Goal: Task Accomplishment & Management: Use online tool/utility

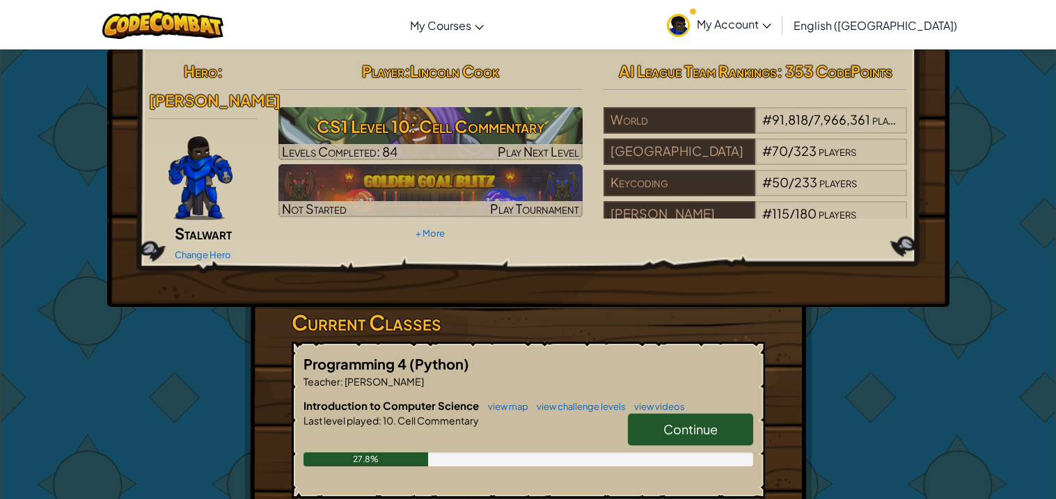
click at [682, 421] on span "Continue" at bounding box center [690, 429] width 54 height 16
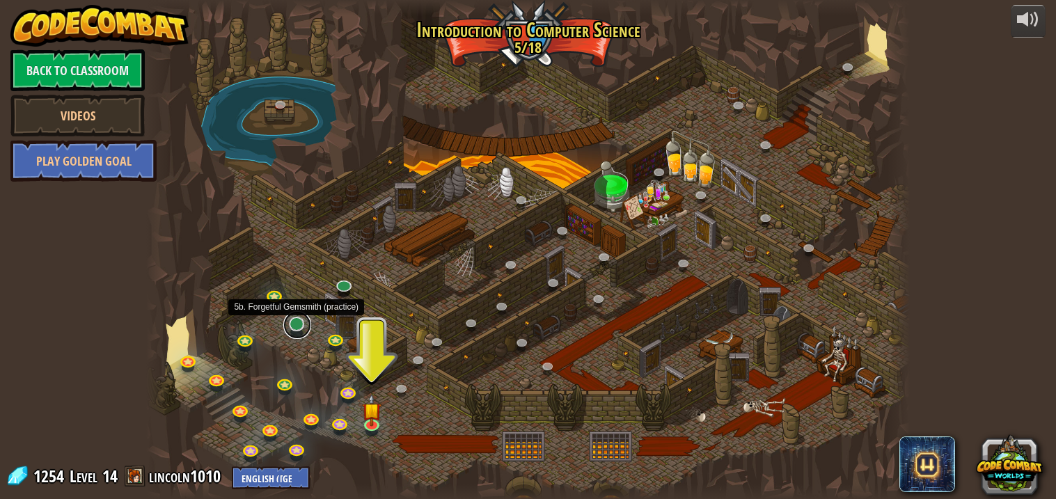
click at [301, 328] on link at bounding box center [297, 325] width 28 height 28
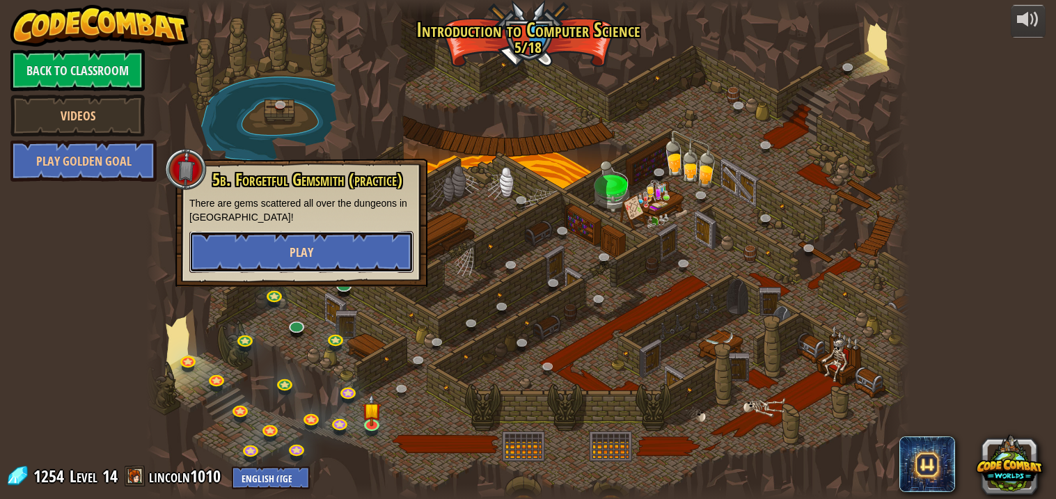
click at [317, 242] on button "Play" at bounding box center [301, 252] width 224 height 42
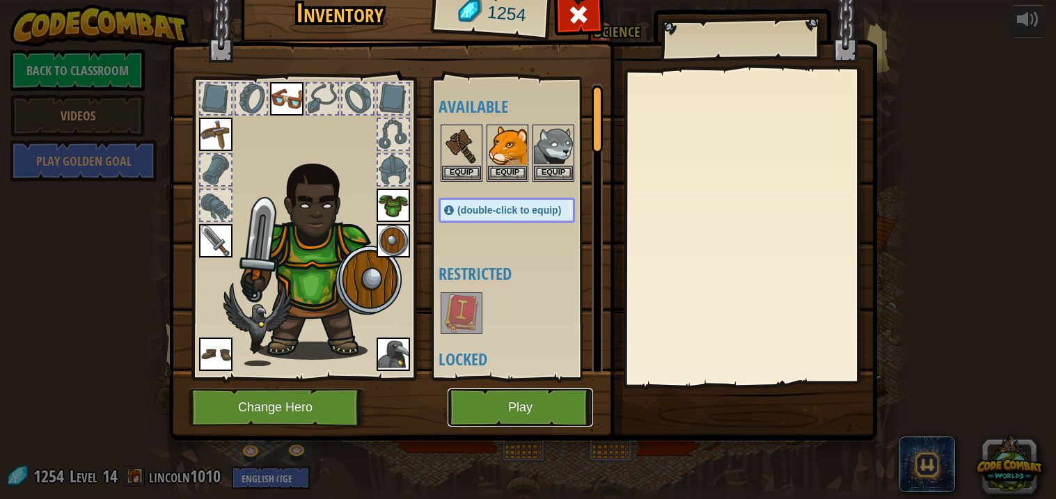
click at [507, 406] on button "Play" at bounding box center [519, 407] width 145 height 38
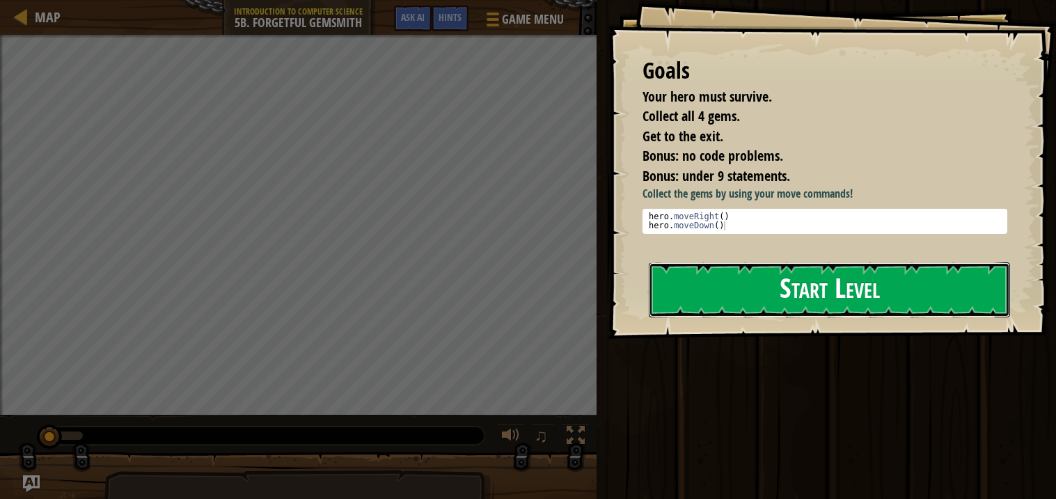
click at [823, 284] on button "Start Level" at bounding box center [829, 289] width 361 height 55
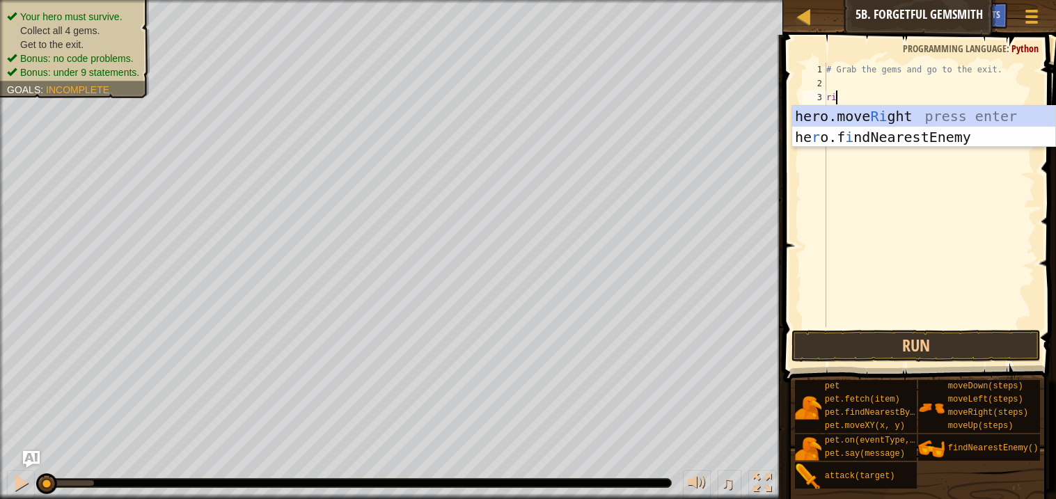
scroll to position [6, 1]
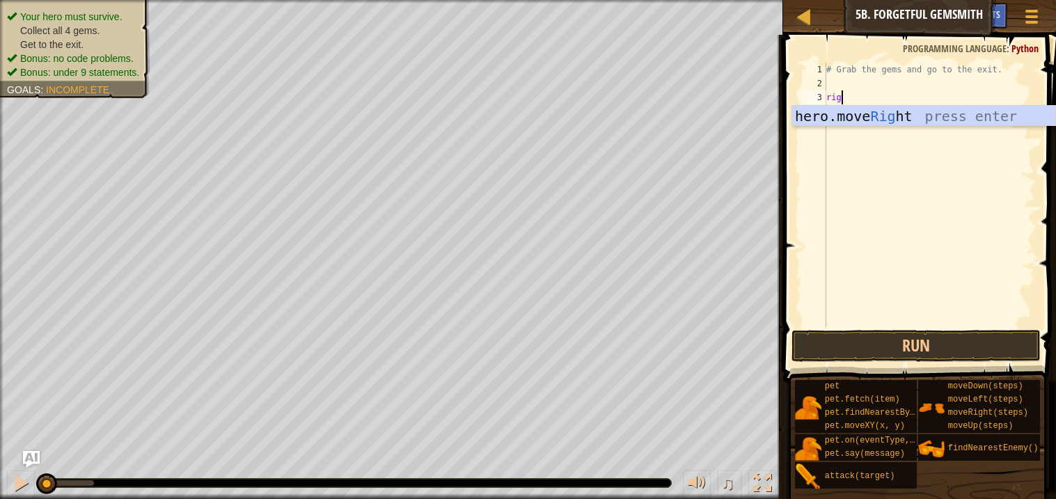
type textarea "right"
click at [917, 115] on div "hero.move Right press enter" at bounding box center [923, 137] width 263 height 63
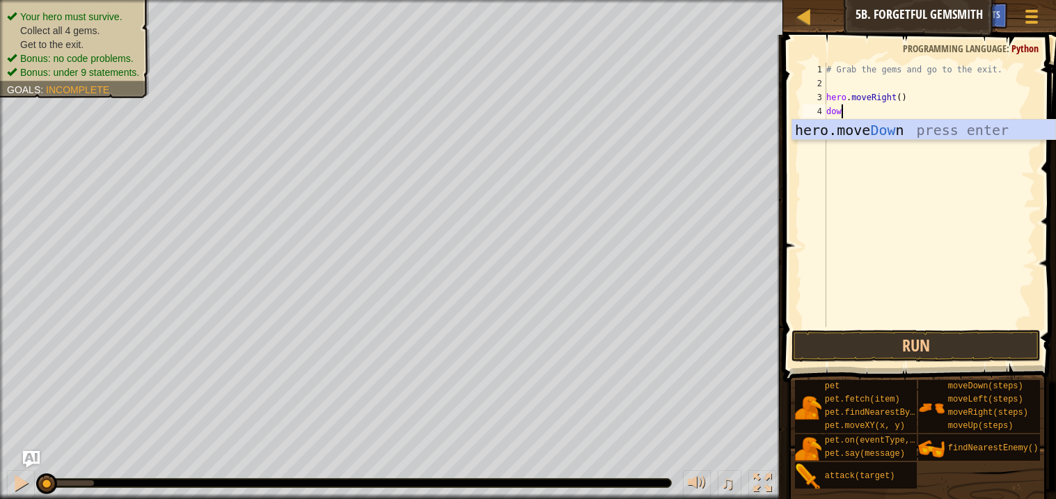
type textarea "down"
click at [1015, 132] on div "hero.move Down press enter" at bounding box center [923, 151] width 263 height 63
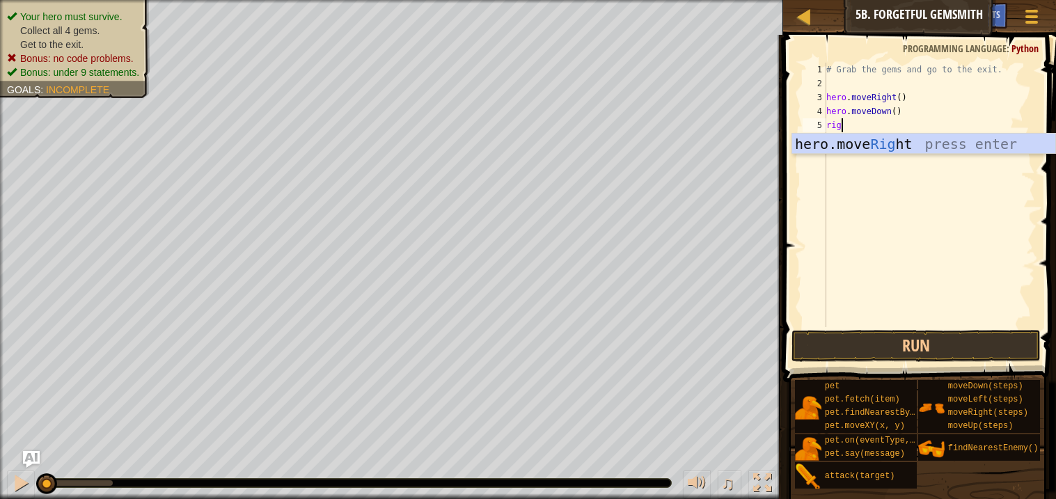
type textarea "righ"
click at [985, 139] on div "hero.move Righ t press enter" at bounding box center [923, 165] width 263 height 63
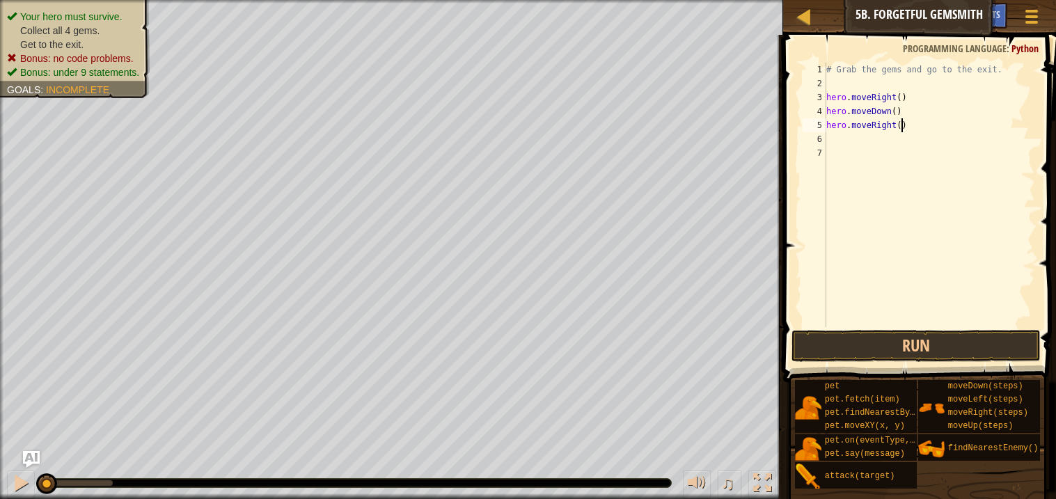
click at [901, 124] on div "# Grab the gems and go to the exit. hero . moveRight ( ) hero . moveDown ( ) he…" at bounding box center [929, 209] width 212 height 292
type textarea "hero.moveRight(2)"
click at [881, 135] on div "# Grab the gems and go to the exit. hero . moveRight ( ) hero . moveDown ( ) he…" at bounding box center [929, 209] width 212 height 292
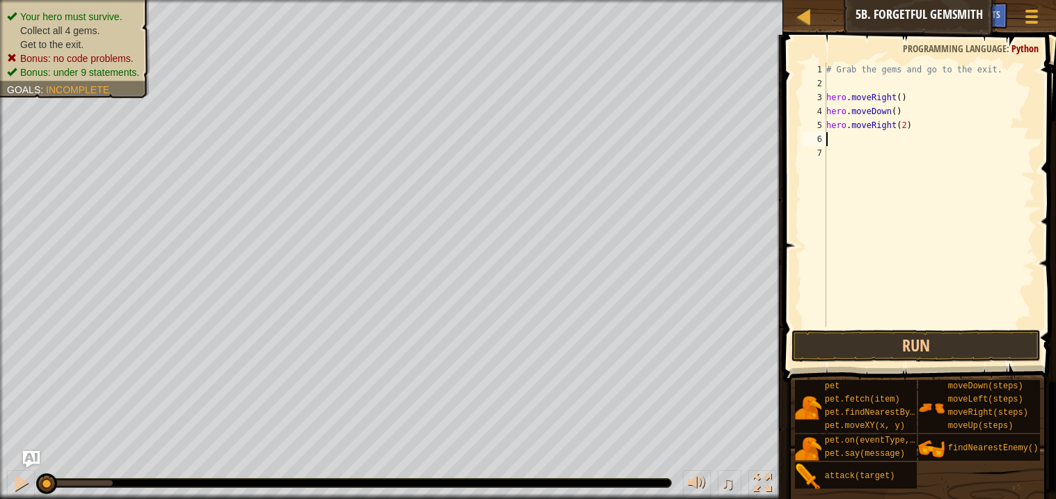
type textarea "up"
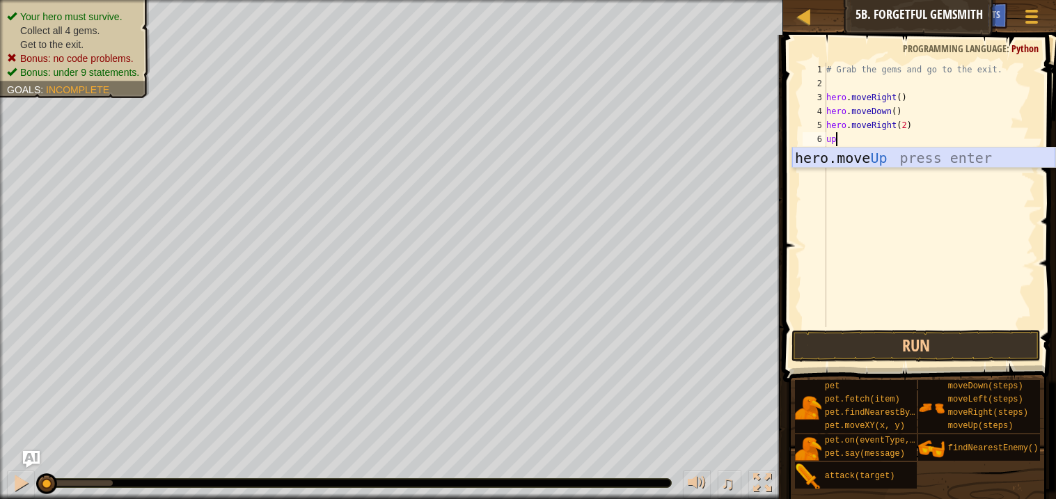
click at [914, 166] on div "hero.move Up press enter" at bounding box center [923, 179] width 263 height 63
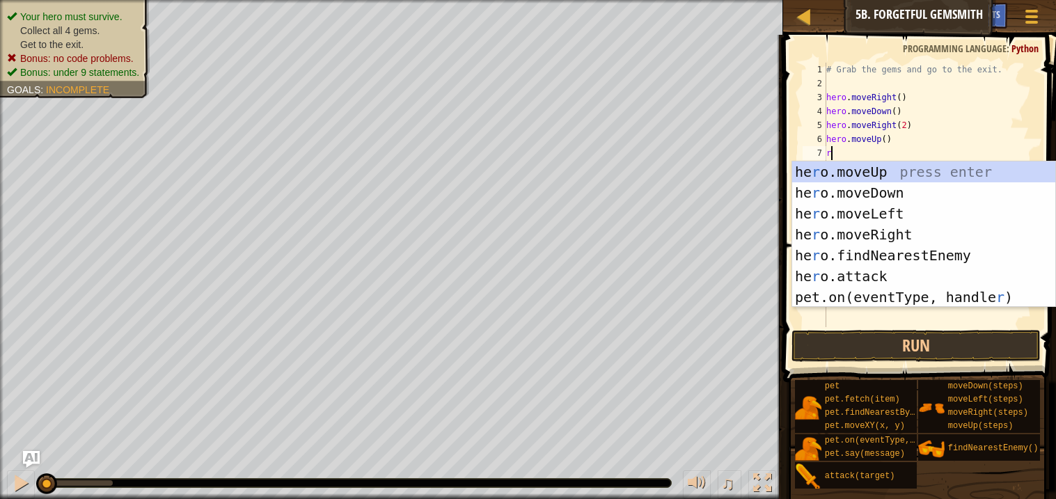
type textarea "ri"
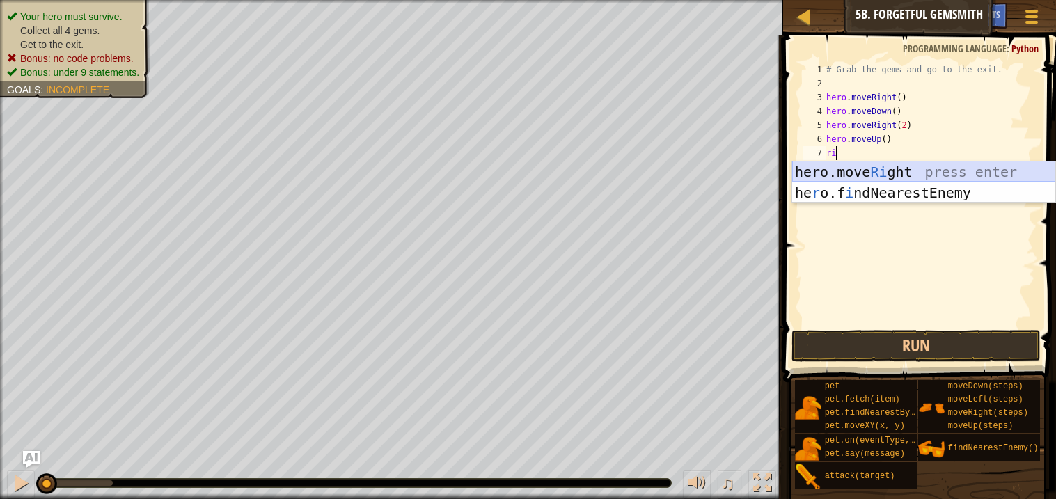
click at [907, 172] on div "hero.move Ri ght press enter he r o.f i ndNearestEnemy press enter" at bounding box center [923, 203] width 263 height 84
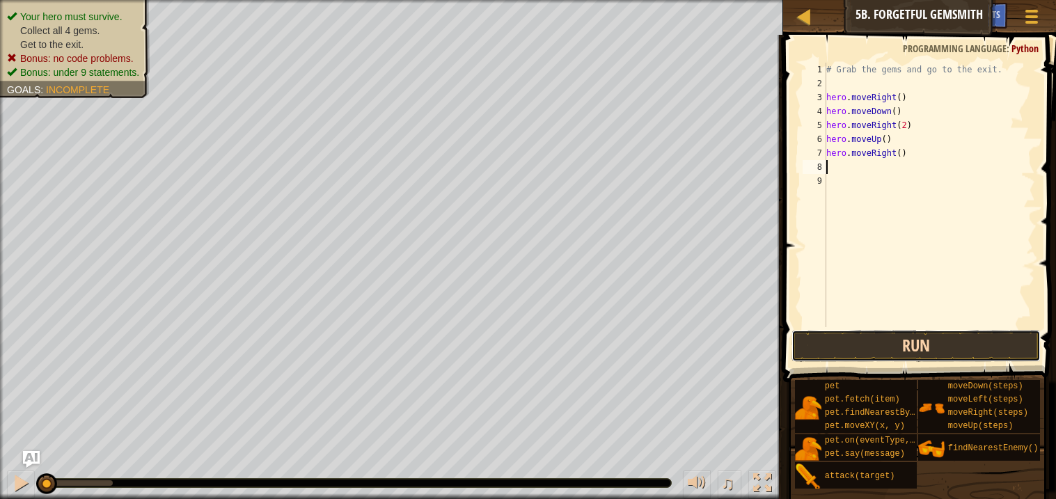
click at [937, 335] on button "Run" at bounding box center [915, 346] width 248 height 32
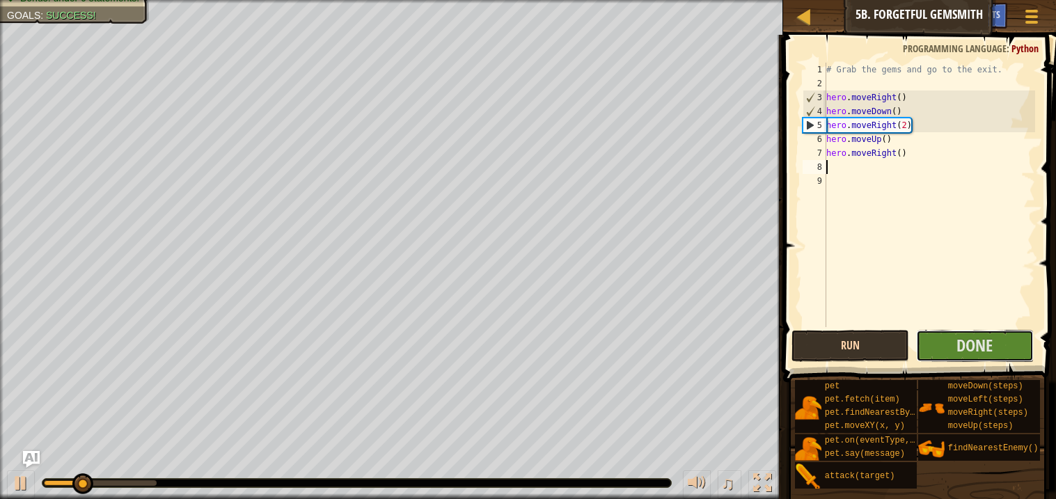
click at [937, 335] on button "Done" at bounding box center [975, 346] width 118 height 32
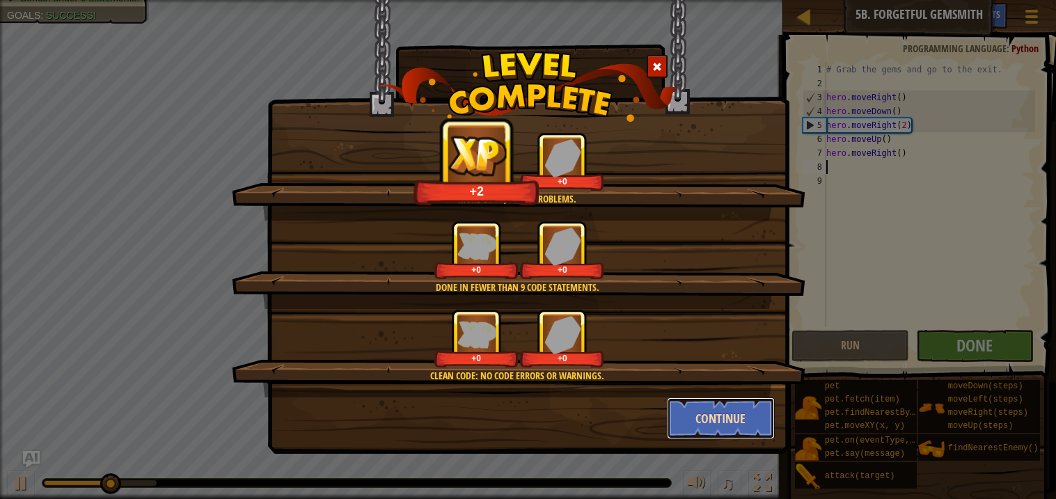
click at [725, 423] on button "Continue" at bounding box center [721, 418] width 108 height 42
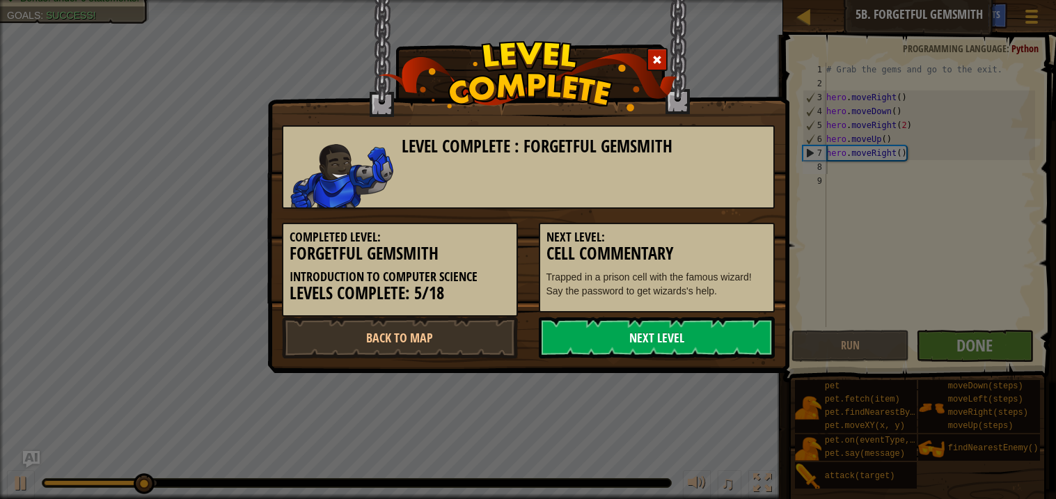
click at [717, 337] on link "Next Level" at bounding box center [657, 338] width 236 height 42
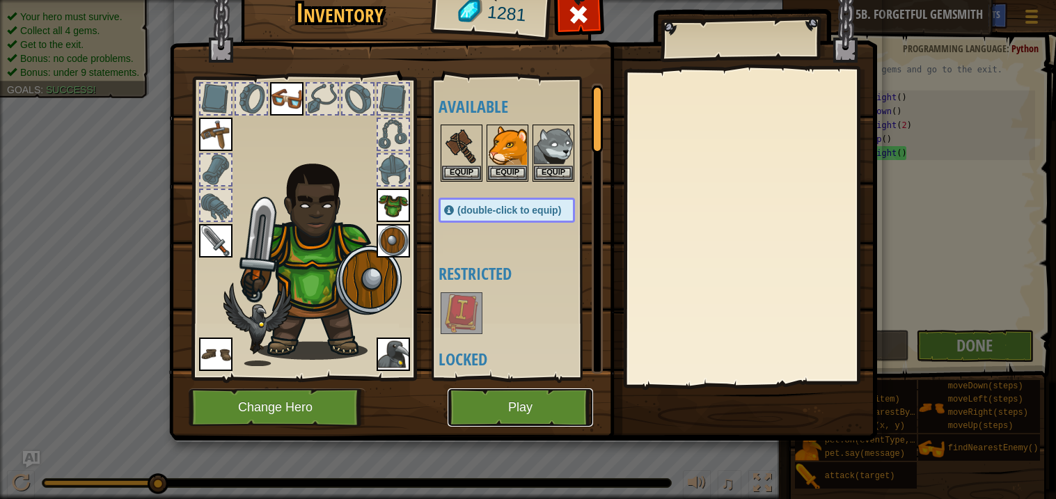
click at [495, 406] on button "Play" at bounding box center [519, 407] width 145 height 38
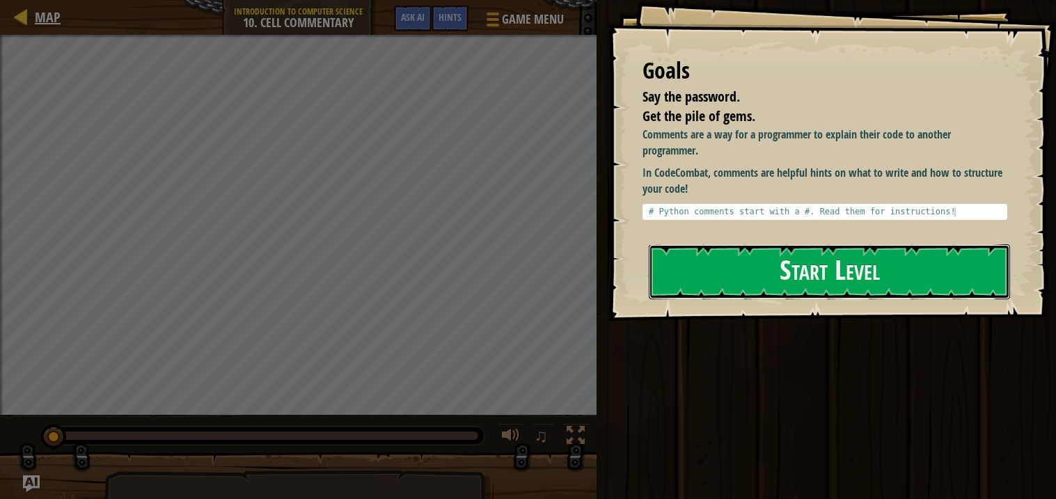
click at [777, 271] on button "Start Level" at bounding box center [829, 271] width 361 height 55
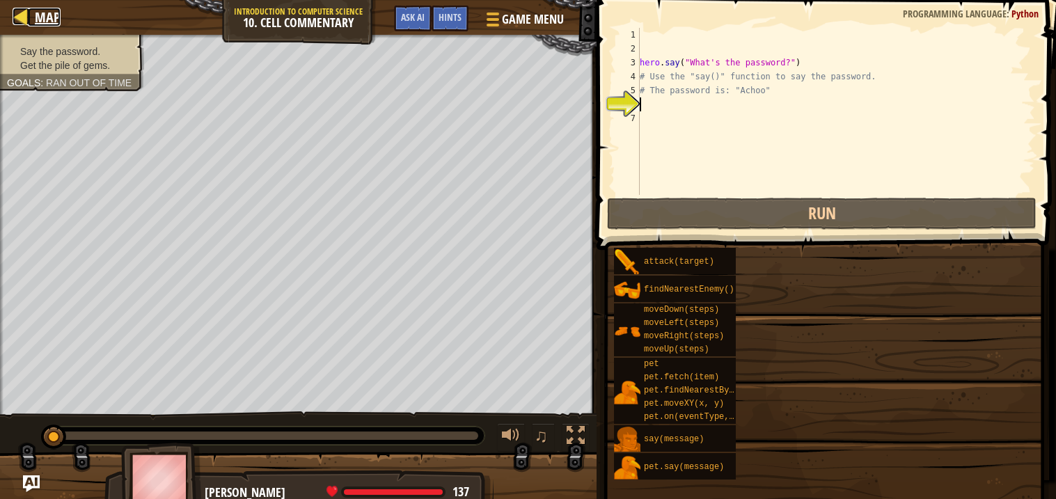
click at [49, 17] on span "Map" at bounding box center [48, 17] width 26 height 19
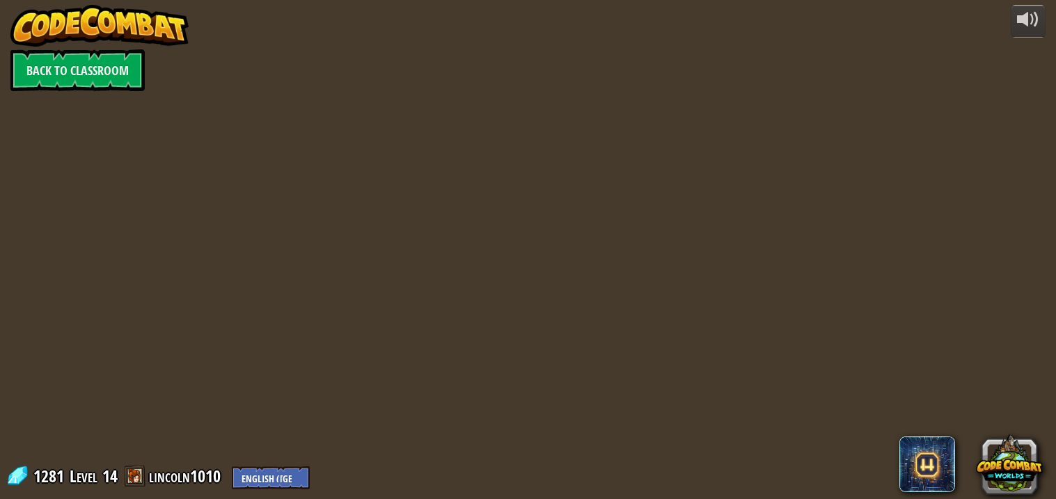
click at [49, 17] on div "powered by Back to Classroom 1281 Level 14 lincoln1010 English ([GEOGRAPHIC_DAT…" at bounding box center [528, 249] width 1056 height 499
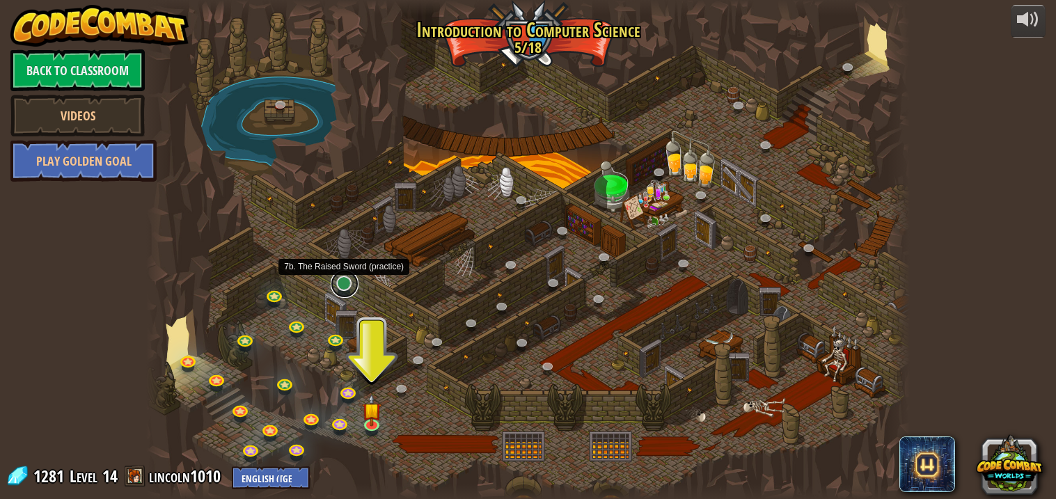
click at [339, 281] on link at bounding box center [345, 284] width 28 height 28
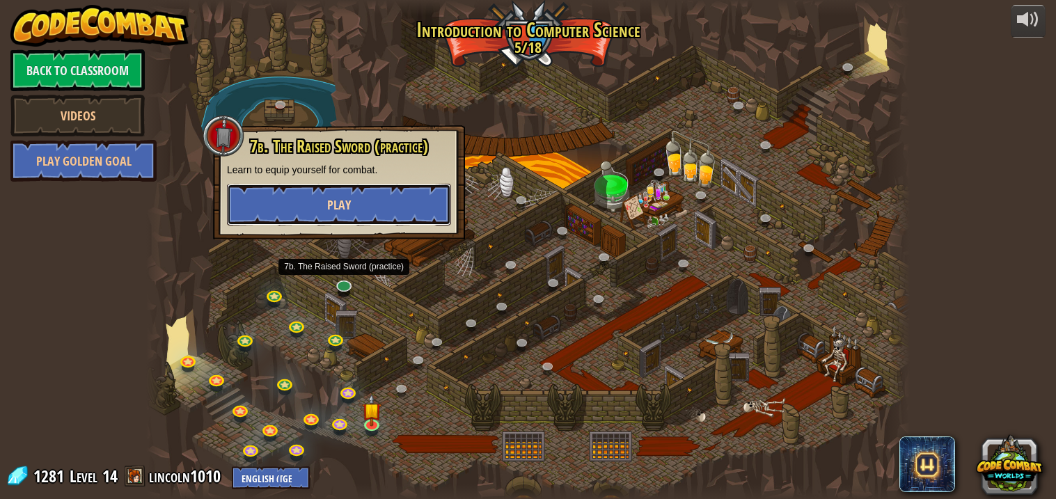
click at [409, 190] on button "Play" at bounding box center [339, 205] width 224 height 42
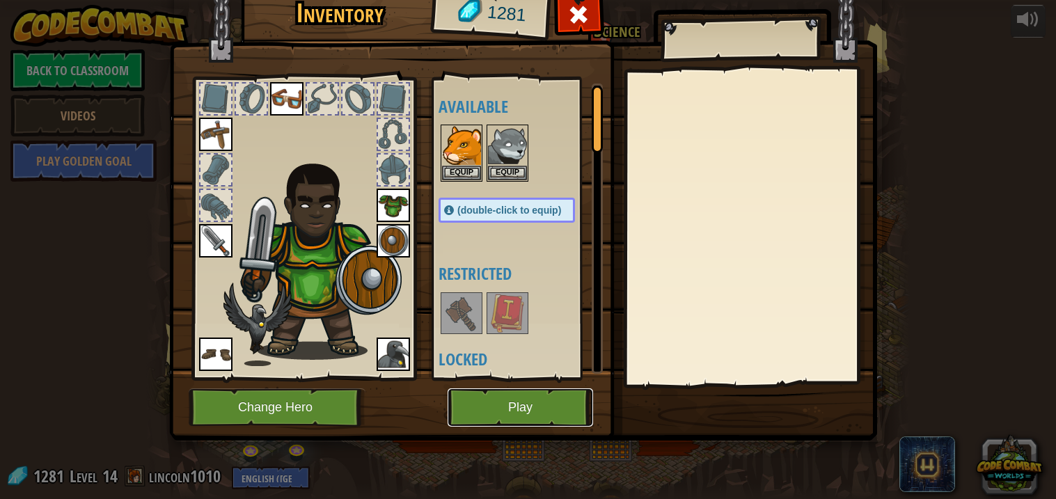
click at [499, 397] on button "Play" at bounding box center [519, 407] width 145 height 38
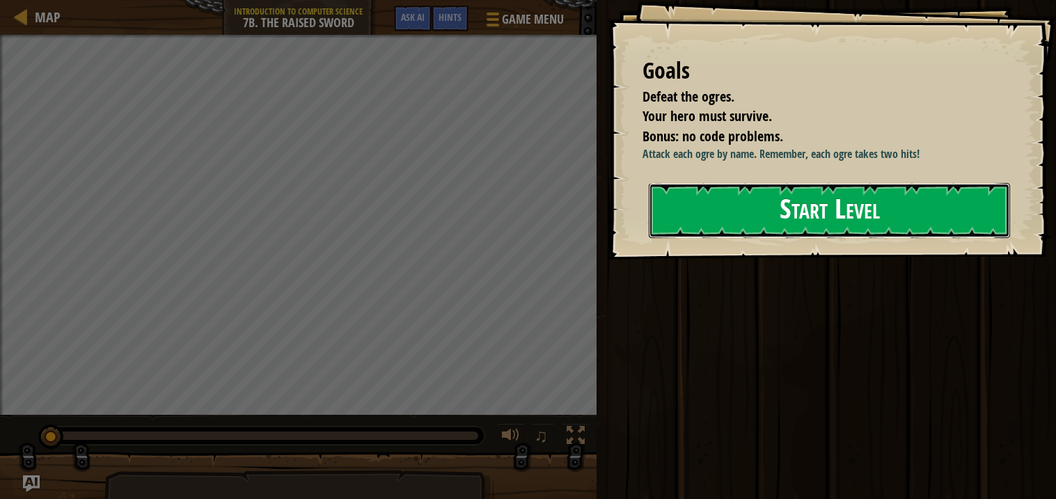
click at [733, 214] on button "Start Level" at bounding box center [829, 210] width 361 height 55
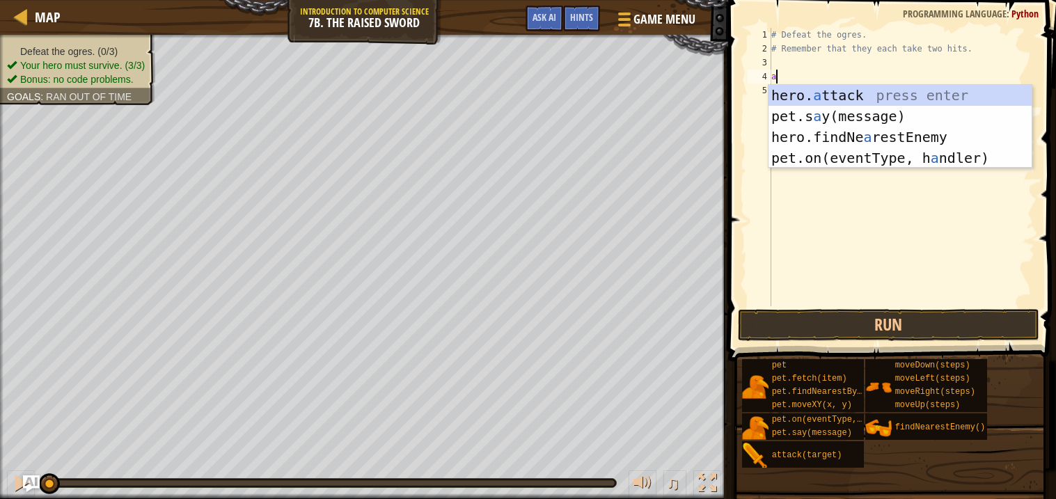
scroll to position [6, 0]
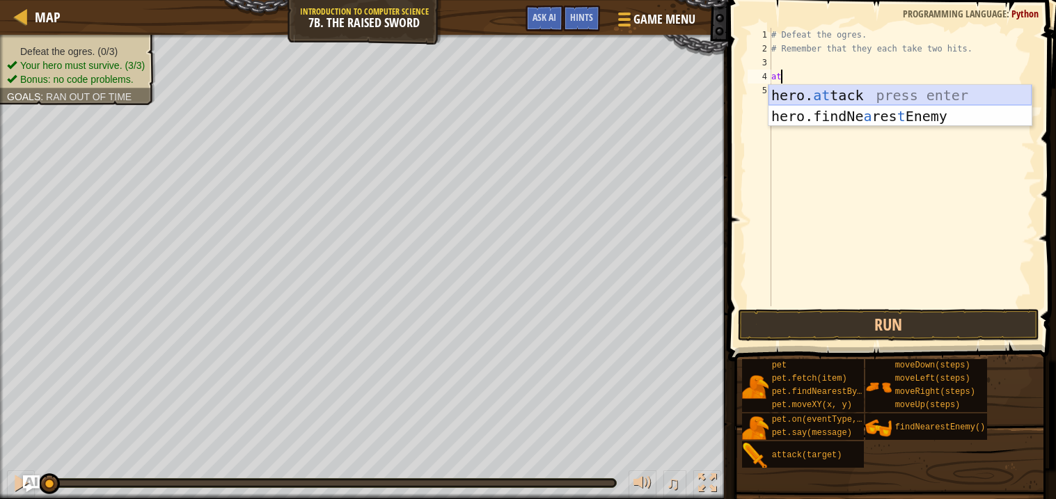
click at [868, 88] on div "hero. at tack press enter hero.findNe a res t Enemy press enter" at bounding box center [899, 127] width 263 height 84
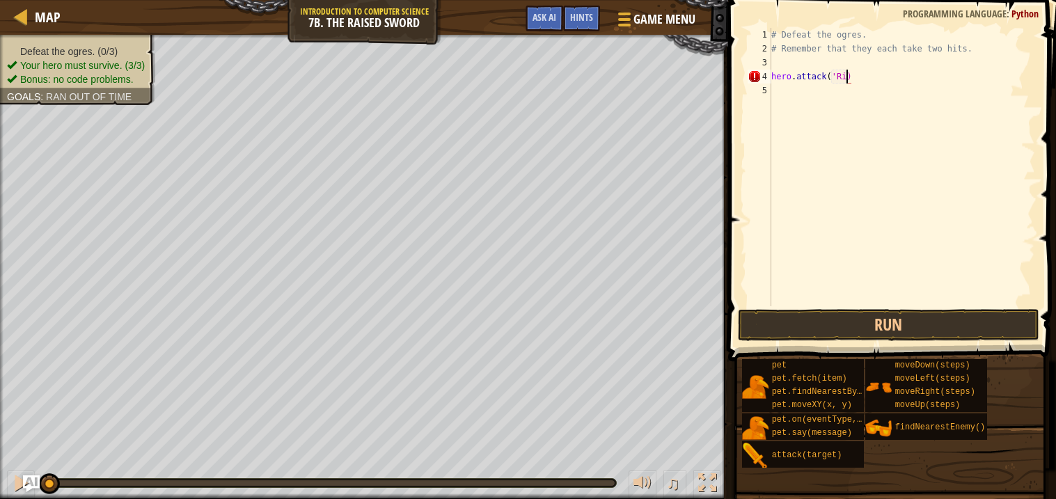
scroll to position [6, 6]
type textarea "hero.attack('Rig")"
click at [866, 89] on div "# Defeat the ogres. # Remember that they each take two hits. hero . attack ( 'R…" at bounding box center [901, 181] width 267 height 306
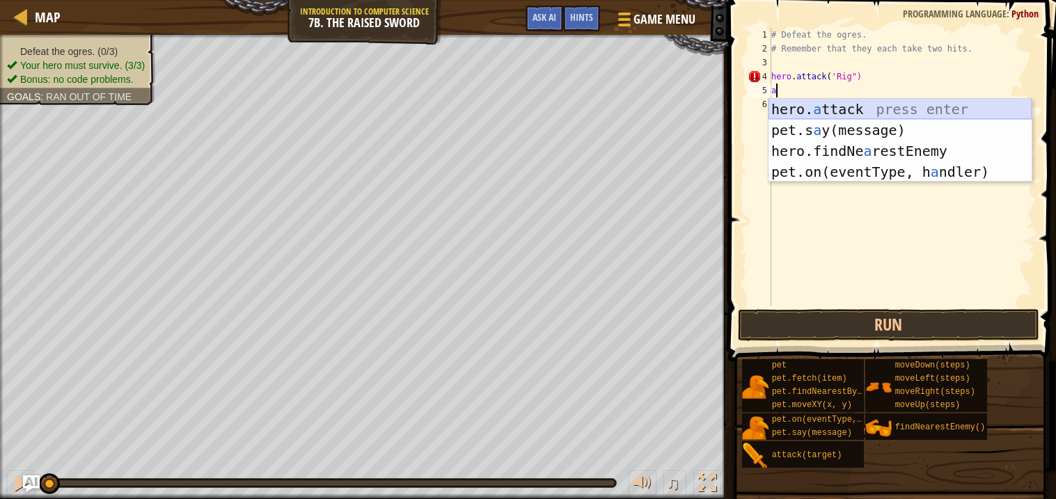
click at [865, 104] on div "hero. a ttack press enter pet.s a y(message) press enter hero.findNe a restEnem…" at bounding box center [899, 161] width 263 height 125
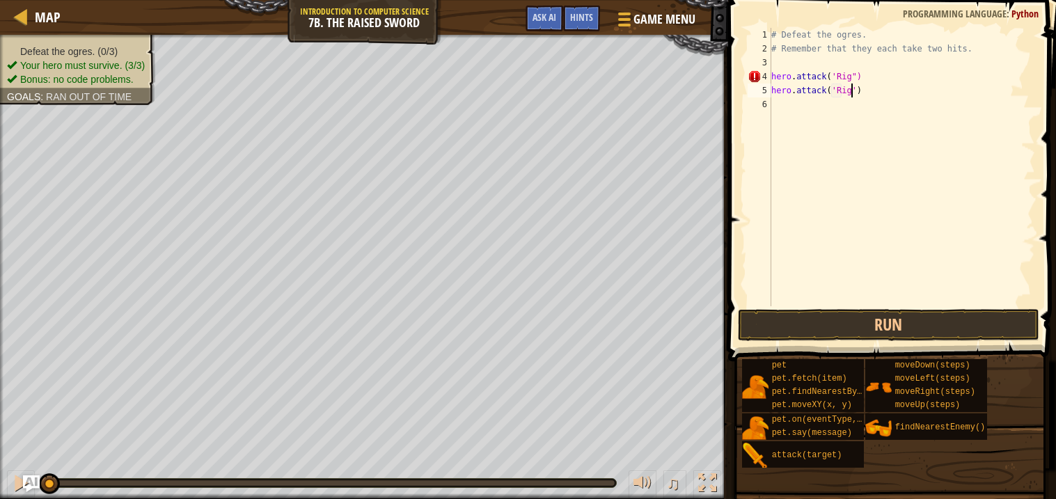
scroll to position [6, 6]
click at [833, 328] on button "Run" at bounding box center [888, 325] width 301 height 32
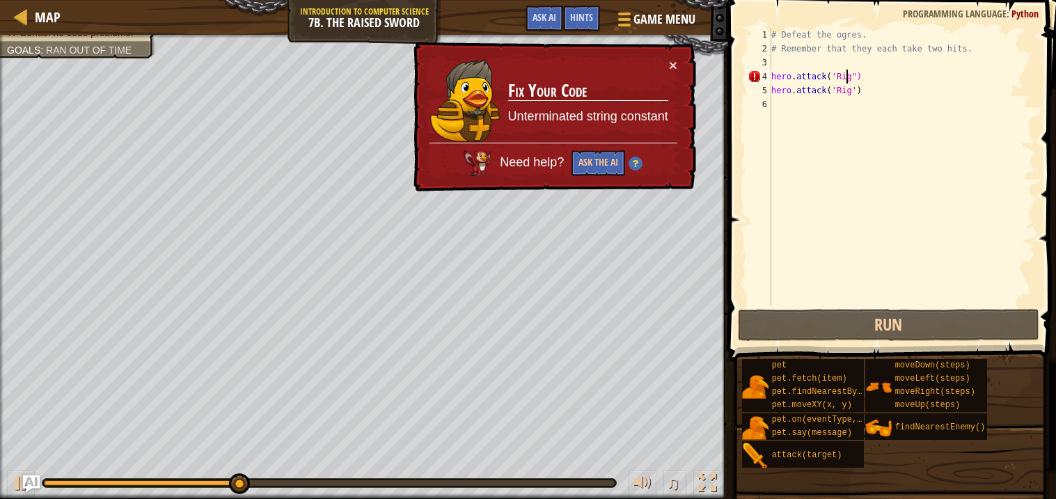
click at [848, 76] on div "# Defeat the ogres. # Remember that they each take two hits. hero . attack ( 'R…" at bounding box center [901, 181] width 267 height 306
type textarea "hero.attack('Rig")"
click at [834, 100] on div "# Defeat the ogres. # Remember that they each take two hits. hero . attack ( 'R…" at bounding box center [901, 181] width 267 height 306
click at [836, 74] on div "# Defeat the ogres. # Remember that they each take two hits. hero . attack ( 'R…" at bounding box center [901, 181] width 267 height 306
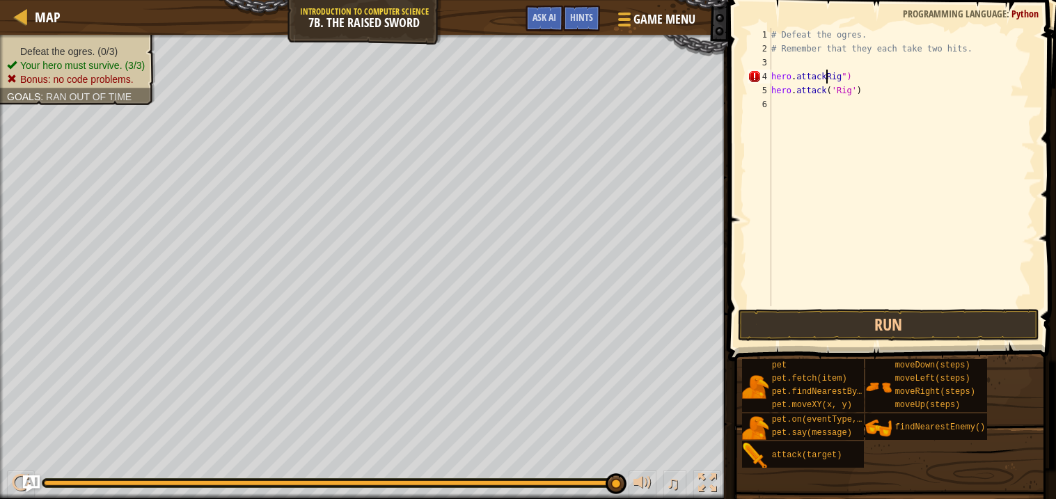
scroll to position [6, 5]
click at [862, 317] on button "Run" at bounding box center [888, 325] width 301 height 32
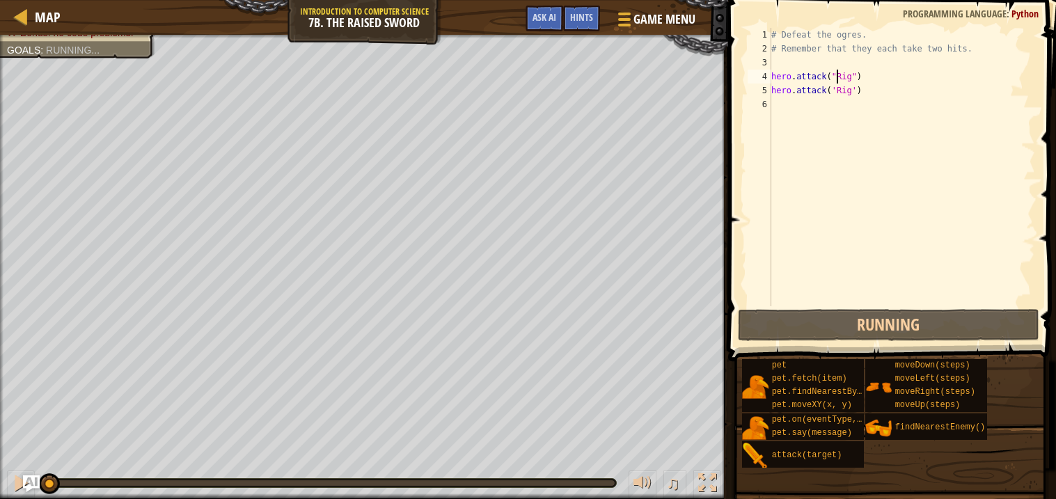
click at [856, 92] on div "# Defeat the ogres. # Remember that they each take two hits. hero . attack ( "R…" at bounding box center [901, 181] width 267 height 306
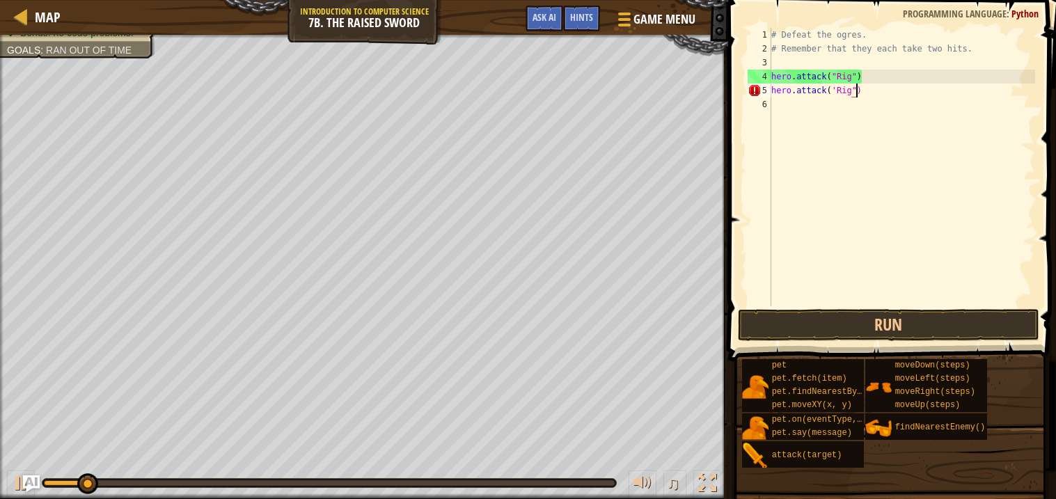
scroll to position [6, 6]
click at [836, 93] on div "# Defeat the ogres. # Remember that they each take two hits. hero . attack ( "R…" at bounding box center [901, 181] width 267 height 306
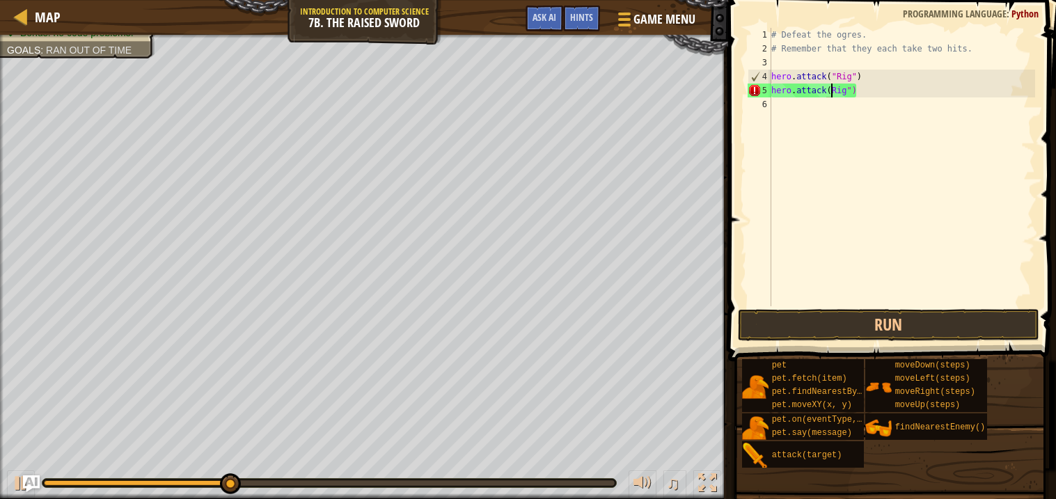
type textarea "hero.attack("Rig")"
click at [870, 109] on div "# Defeat the ogres. # Remember that they each take two hits. hero . attack ( "R…" at bounding box center [901, 181] width 267 height 306
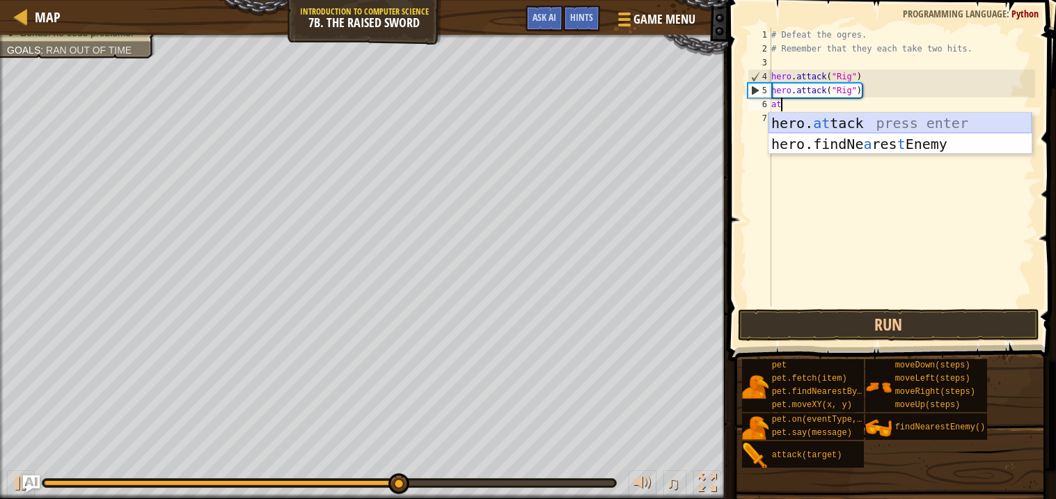
click at [845, 124] on div "hero. at tack press enter hero.findNe a res t Enemy press enter" at bounding box center [899, 155] width 263 height 84
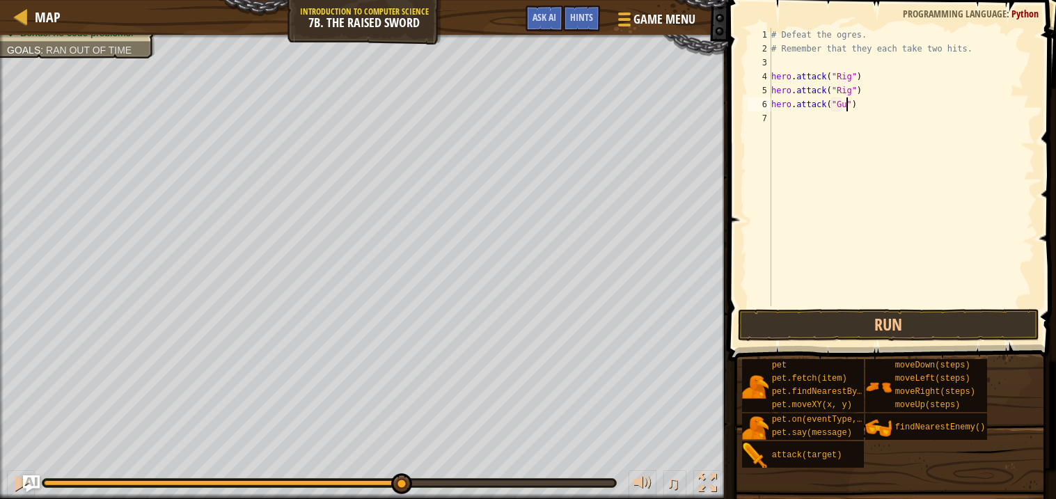
scroll to position [6, 6]
type textarea "hero.attack("Gurt")"
click at [818, 117] on div "# Defeat the ogres. # Remember that they each take two hits. hero . attack ( "R…" at bounding box center [901, 181] width 267 height 306
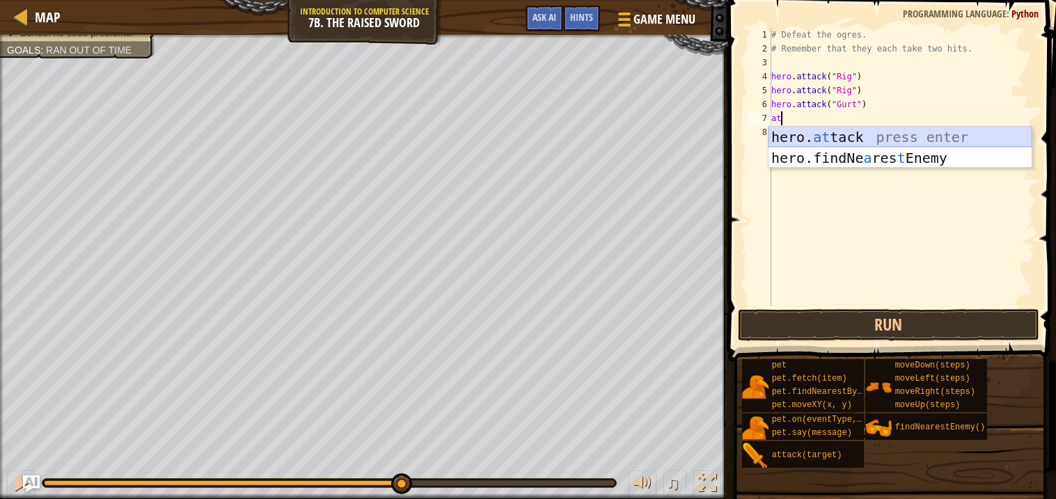
click at [871, 143] on div "hero. at tack press enter hero.findNe a res t Enemy press enter" at bounding box center [899, 169] width 263 height 84
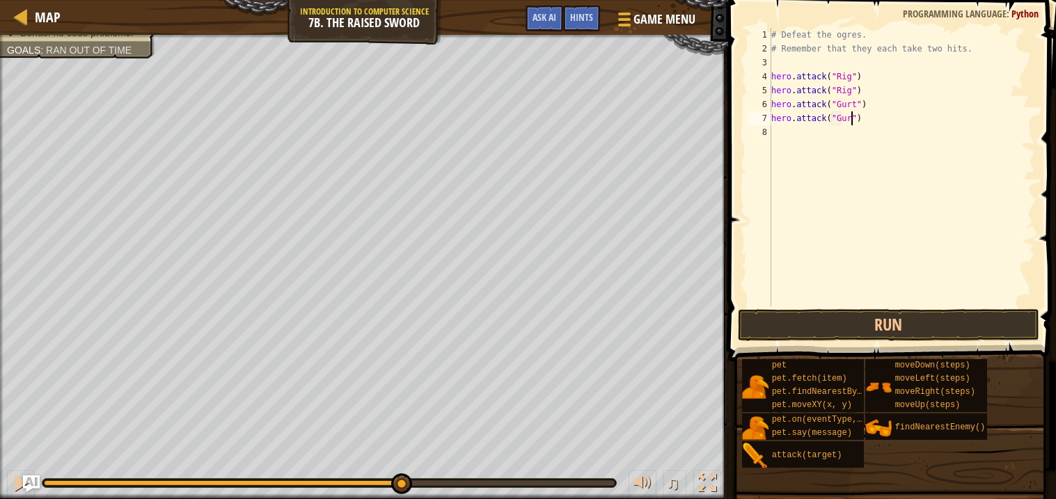
scroll to position [6, 6]
type textarea "hero.attack("Gurt")"
click at [776, 127] on div "# Defeat the ogres. # Remember that they each take two hits. hero . attack ( "R…" at bounding box center [901, 181] width 267 height 306
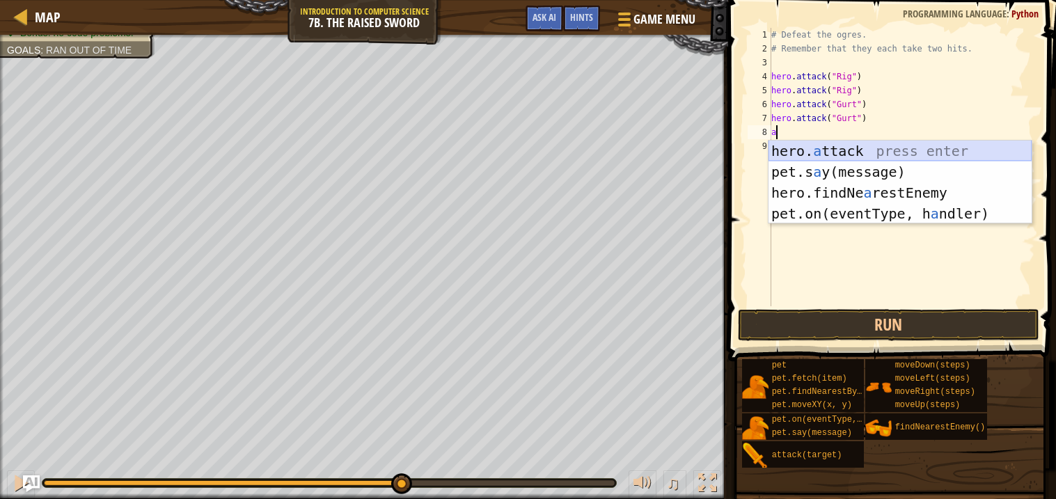
click at [814, 152] on div "hero. a ttack press enter pet.s a y(message) press enter hero.findNe a restEnem…" at bounding box center [899, 203] width 263 height 125
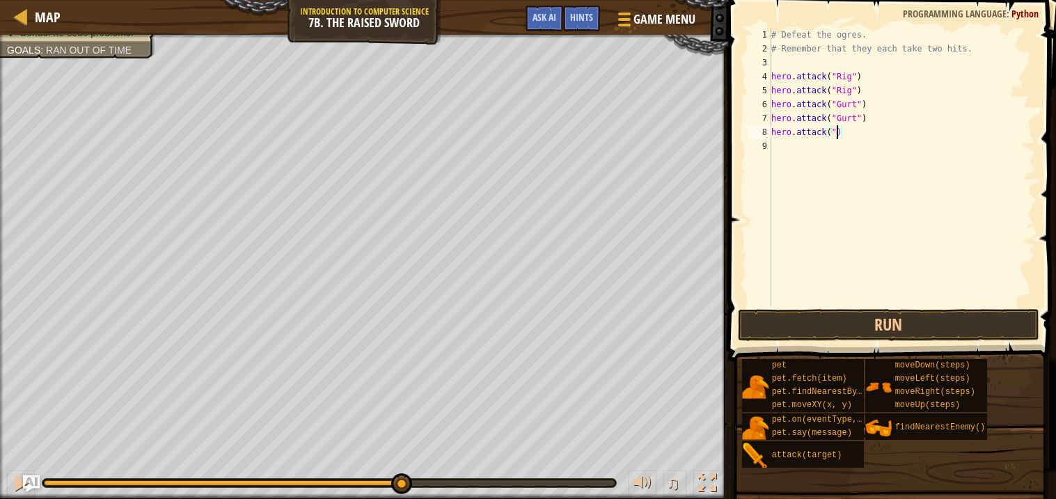
scroll to position [6, 5]
type textarea "hero.attack("ACK")"
click at [817, 148] on div "# Defeat the ogres. # Remember that they each take two hits. hero . attack ( "R…" at bounding box center [901, 181] width 267 height 306
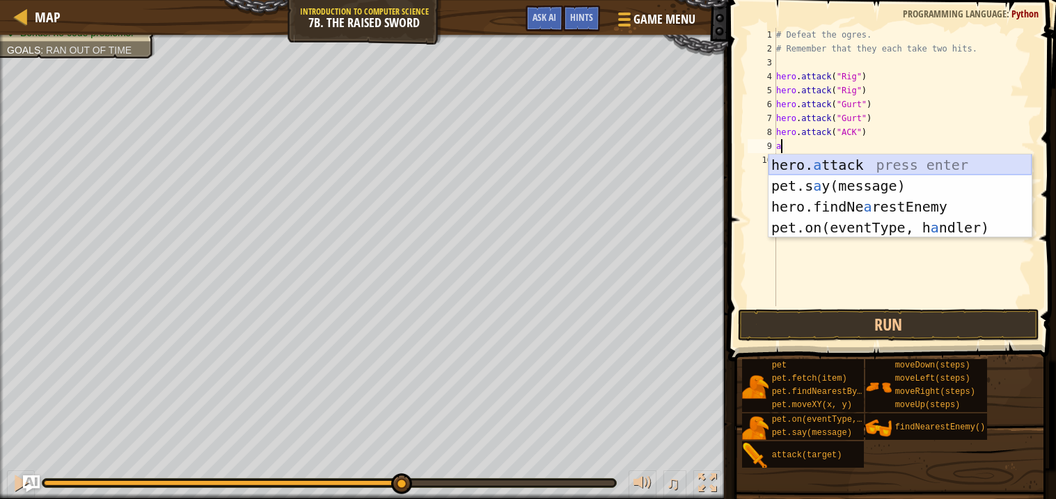
click at [818, 164] on div "hero. a ttack press enter pet.s a y(message) press enter hero.findNe a restEnem…" at bounding box center [899, 216] width 263 height 125
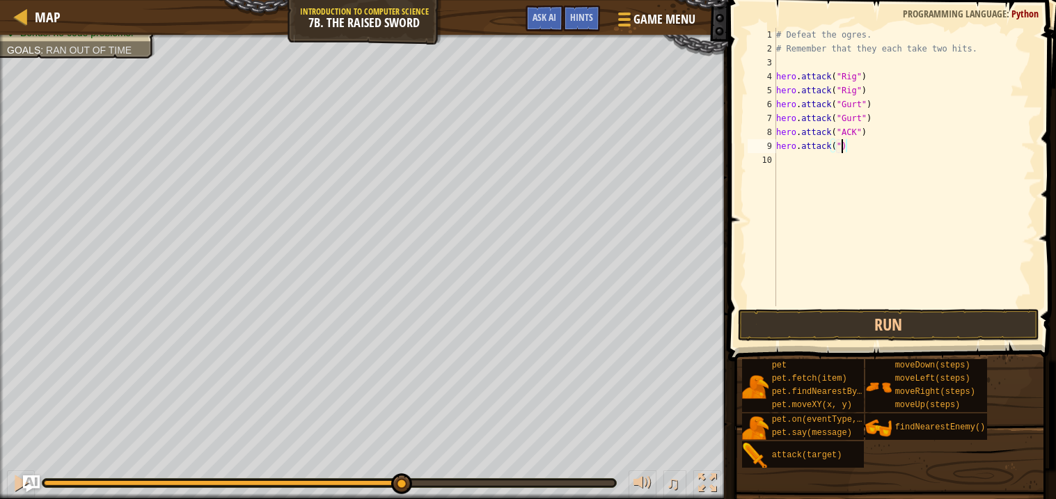
scroll to position [6, 5]
type textarea "hero.attack("")"
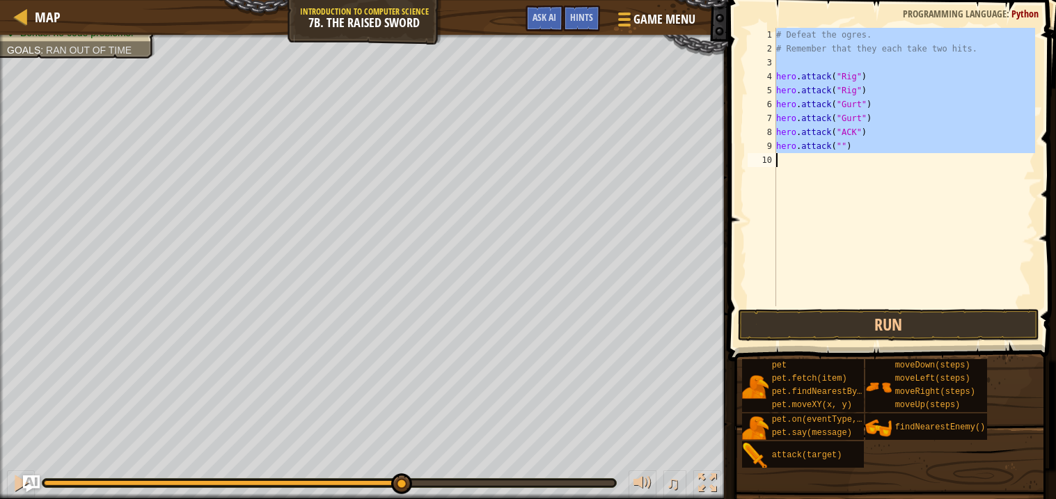
type textarea "hero.attack("")"
click at [851, 157] on div "# Defeat the ogres. # Remember that they each take two hits. hero . attack ( "R…" at bounding box center [904, 167] width 262 height 278
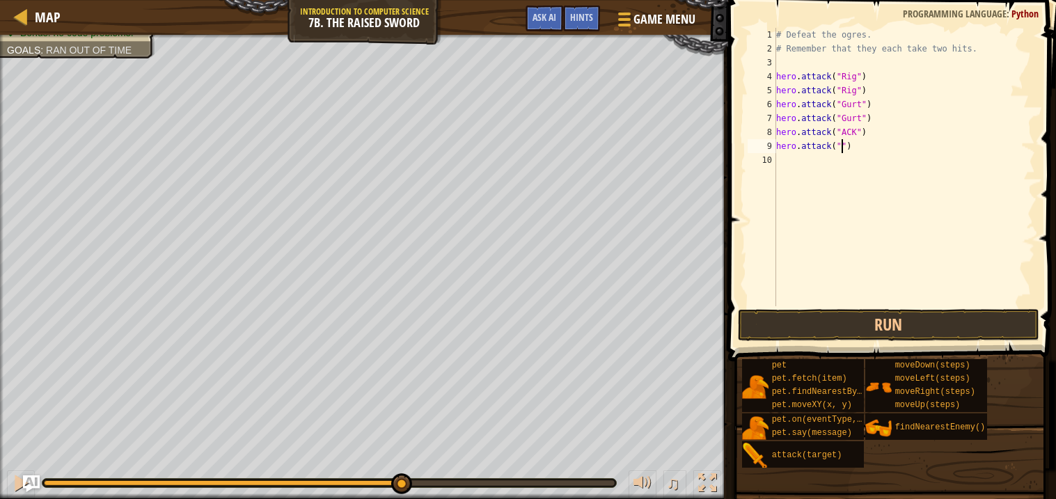
click at [841, 143] on div "# Defeat the ogres. # Remember that they each take two hits. hero . attack ( "R…" at bounding box center [904, 181] width 262 height 306
click at [928, 317] on button "Run" at bounding box center [888, 325] width 301 height 32
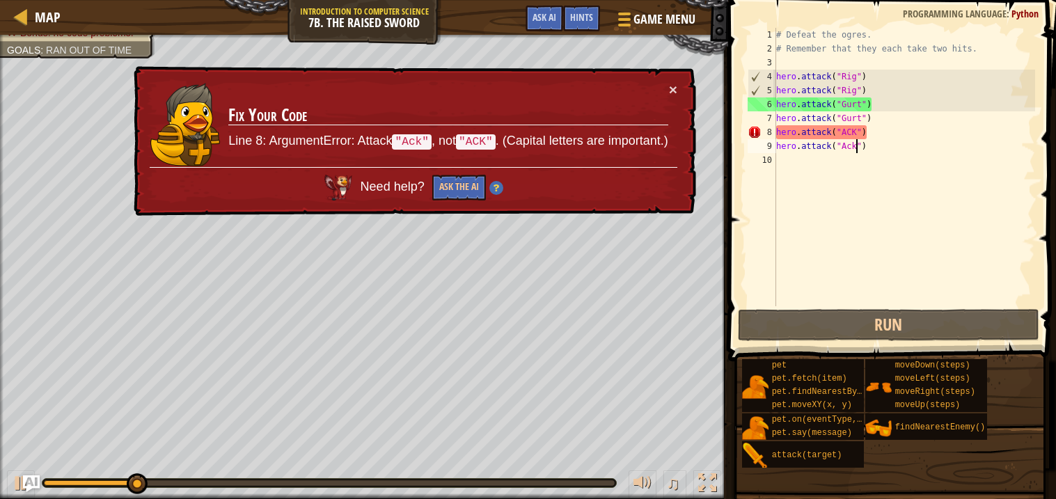
click at [851, 132] on div "# Defeat the ogres. # Remember that they each take two hits. hero . attack ( "R…" at bounding box center [904, 181] width 262 height 306
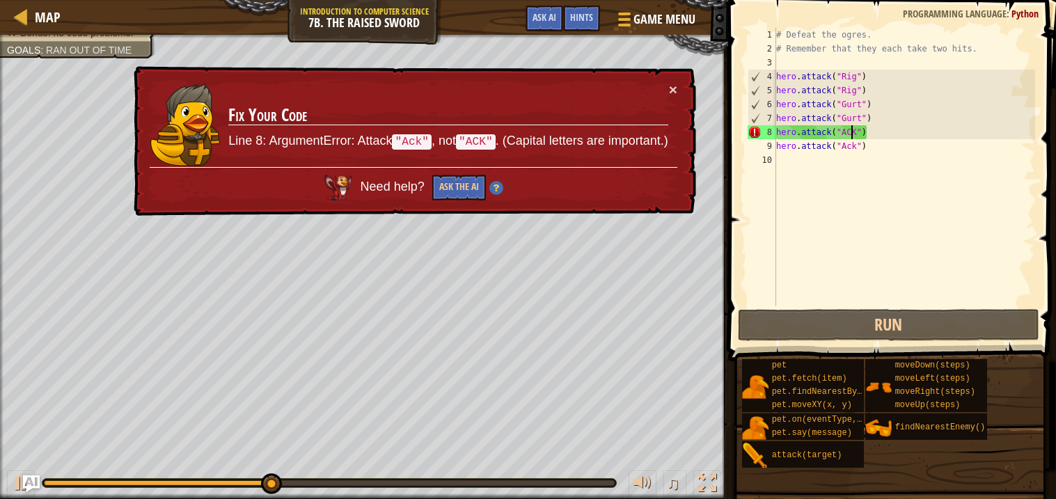
click at [857, 132] on div "# Defeat the ogres. # Remember that they each take two hits. hero . attack ( "R…" at bounding box center [904, 181] width 262 height 306
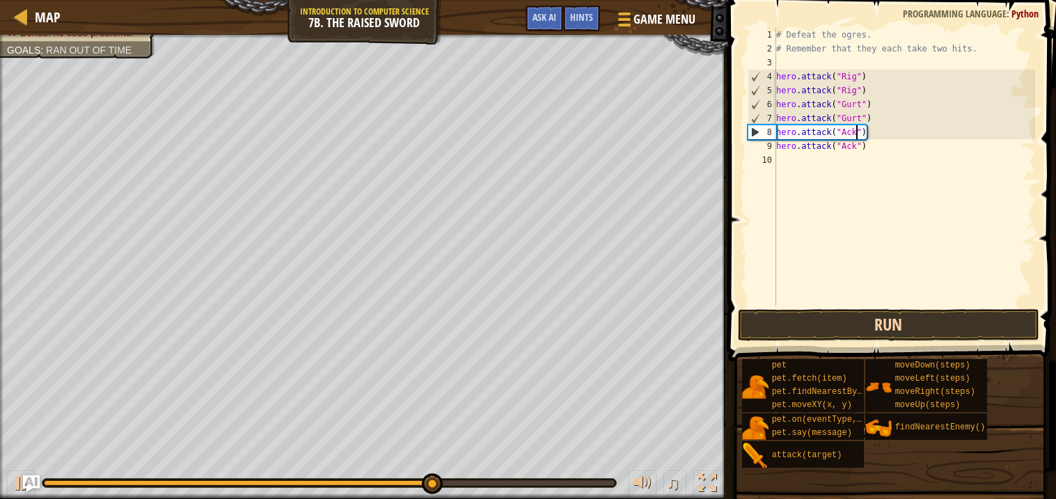
type textarea "hero.attack("Ack")"
click at [823, 324] on button "Run" at bounding box center [888, 325] width 301 height 32
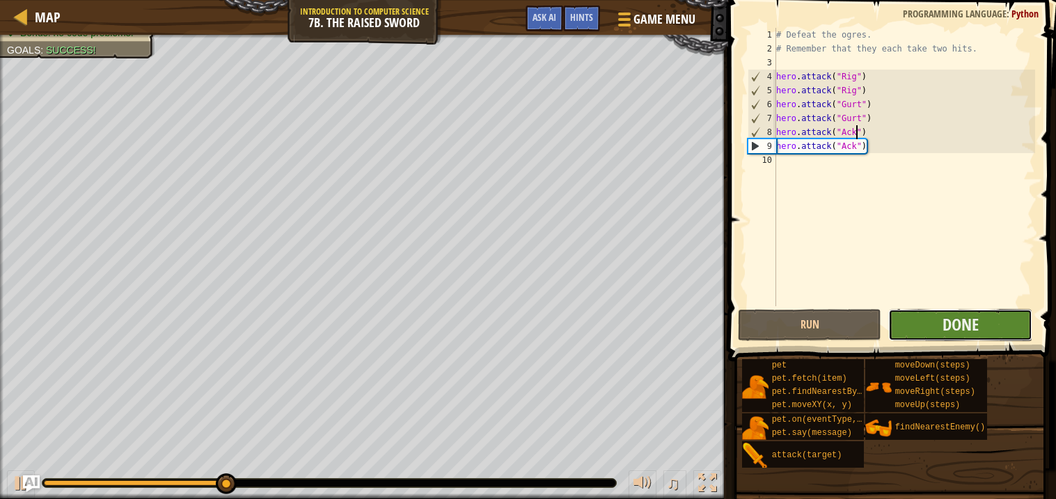
click at [935, 334] on button "Done" at bounding box center [960, 325] width 144 height 32
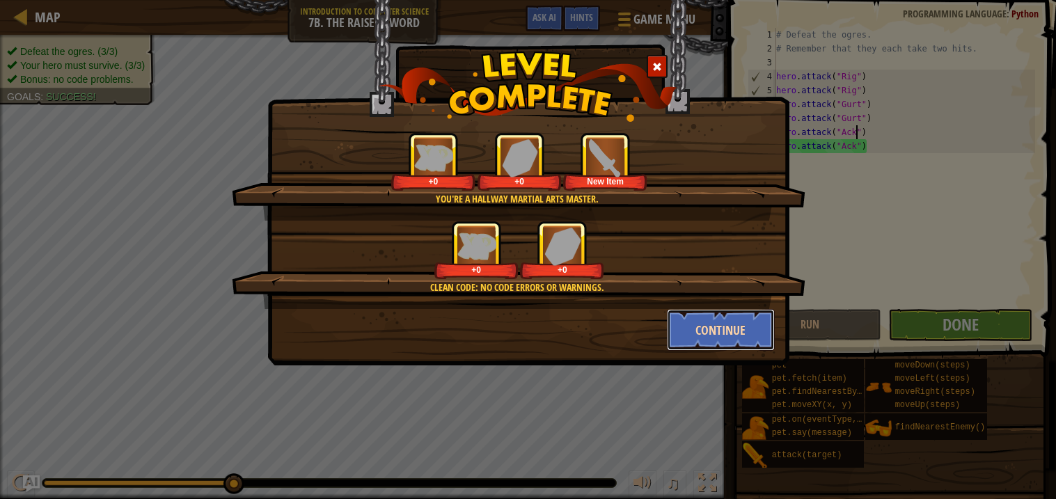
click at [707, 321] on button "Continue" at bounding box center [721, 330] width 108 height 42
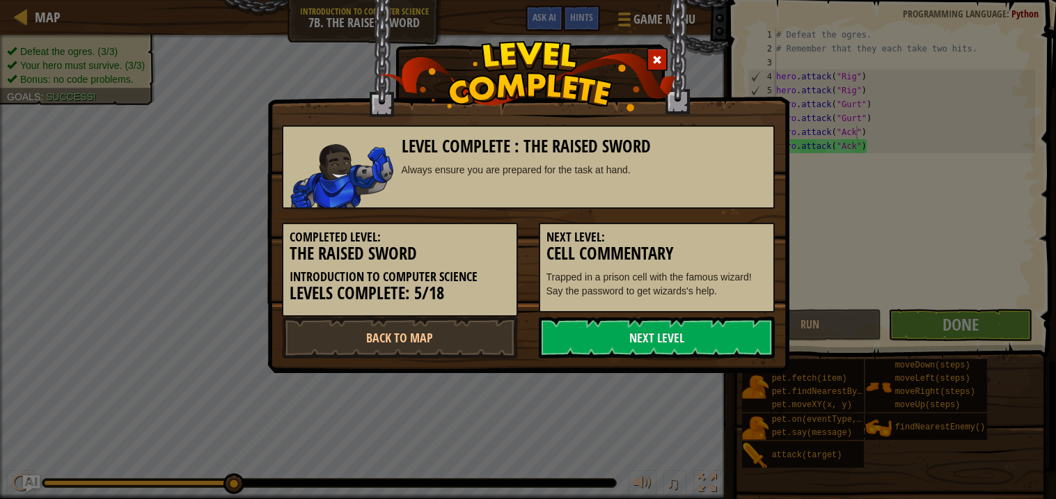
click at [707, 321] on link "Next Level" at bounding box center [657, 338] width 236 height 42
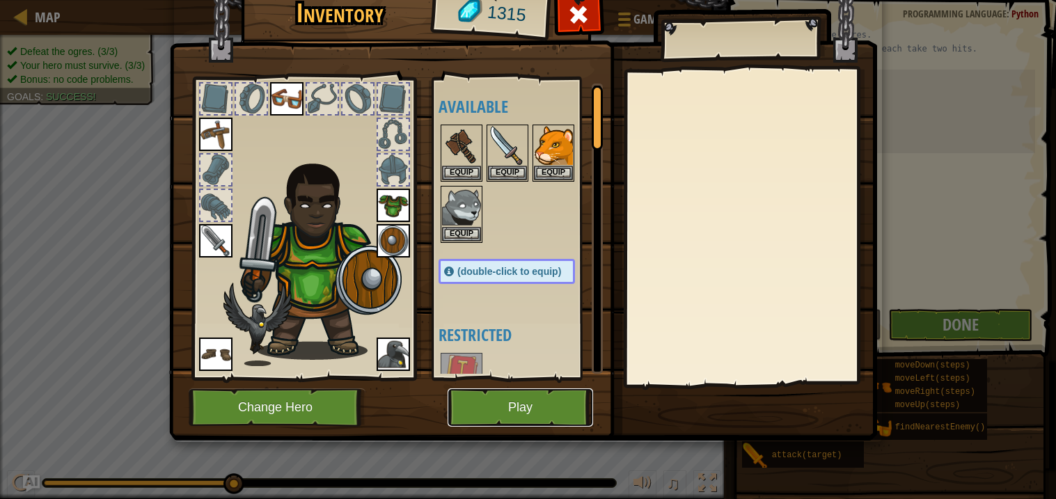
click at [527, 415] on button "Play" at bounding box center [519, 407] width 145 height 38
